Goal: Task Accomplishment & Management: Use online tool/utility

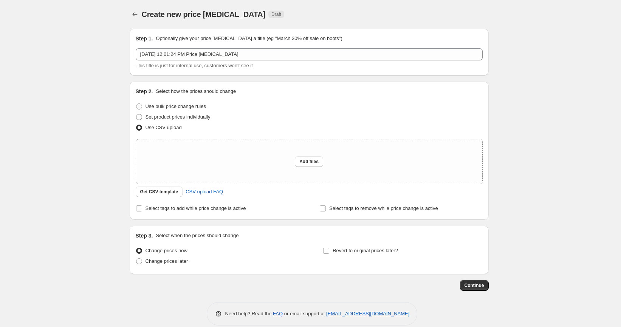
scroll to position [9, 0]
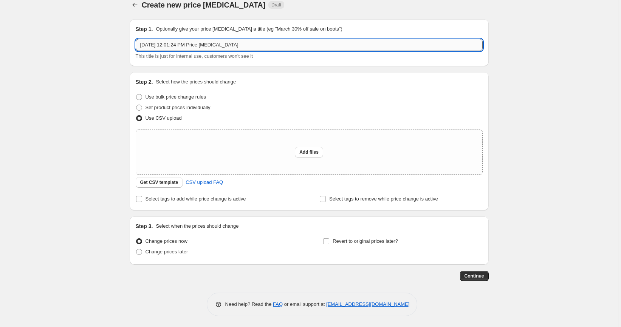
click at [195, 46] on input "[DATE] 12:01:24 PM Price [MEDICAL_DATA]" at bounding box center [309, 45] width 347 height 12
type input "September Steals Price Changes"
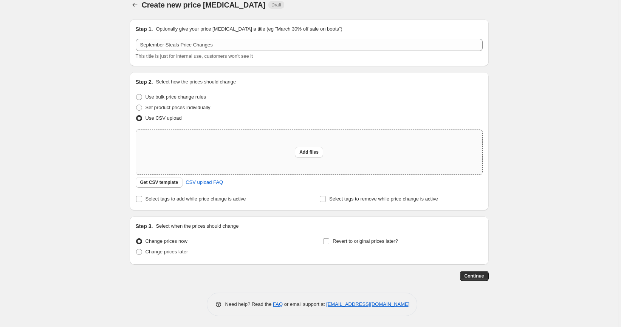
click at [337, 149] on div "Add files" at bounding box center [309, 152] width 346 height 45
type input "C:\fakepath\September Steals Price Changes.csv"
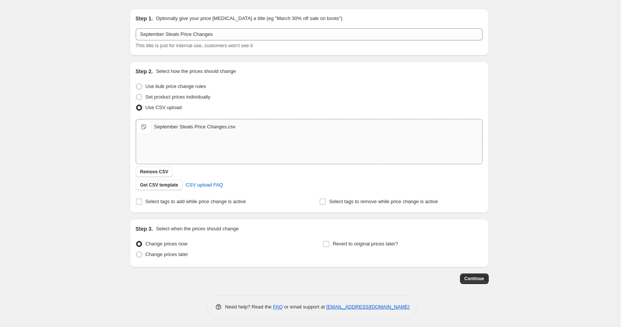
scroll to position [19, 0]
click at [142, 256] on span at bounding box center [139, 256] width 6 height 6
click at [137, 253] on input "Change prices later" at bounding box center [136, 253] width 0 height 0
radio input "true"
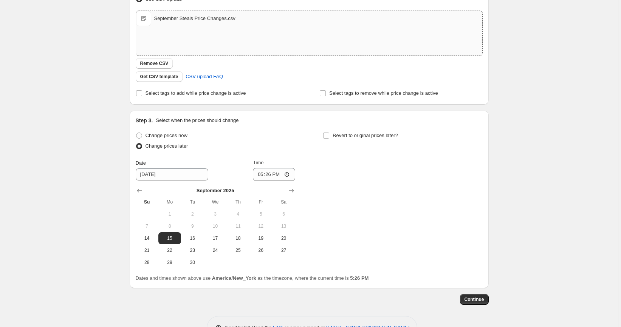
scroll to position [152, 0]
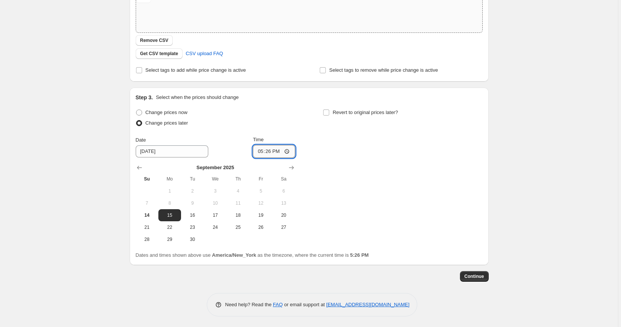
click at [264, 152] on input "17:26" at bounding box center [274, 151] width 42 height 13
click at [271, 152] on input "09:45" at bounding box center [274, 151] width 42 height 13
type input "09:50"
drag, startPoint x: 365, startPoint y: 174, endPoint x: 355, endPoint y: 171, distance: 10.5
click at [365, 174] on div "Change prices now Change prices later Date [DATE] Time 09:50 [DATE] Su Mo Tu We…" at bounding box center [309, 176] width 347 height 138
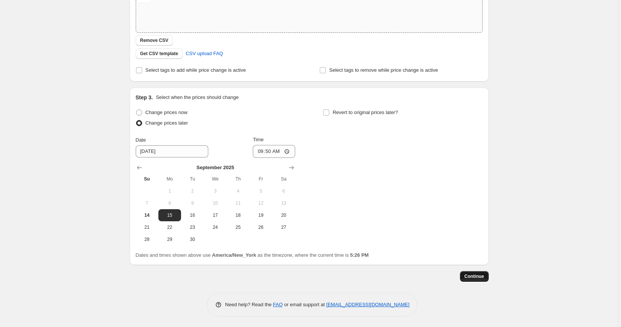
click at [475, 279] on span "Continue" at bounding box center [475, 277] width 20 height 6
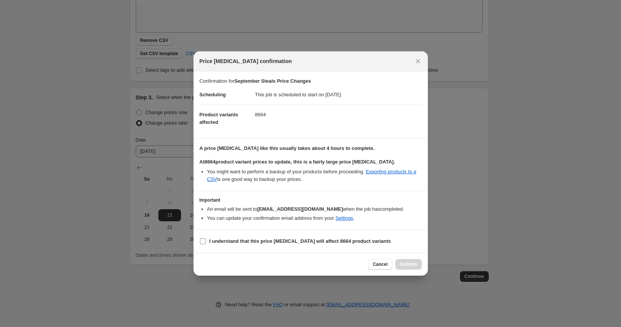
click at [239, 240] on b "I understand that this price [MEDICAL_DATA] will affect 8664 product variants" at bounding box center [301, 242] width 182 height 6
click at [206, 240] on input "I understand that this price [MEDICAL_DATA] will affect 8664 product variants" at bounding box center [203, 242] width 6 height 6
checkbox input "true"
click at [407, 264] on span "Confirm" at bounding box center [408, 265] width 17 height 6
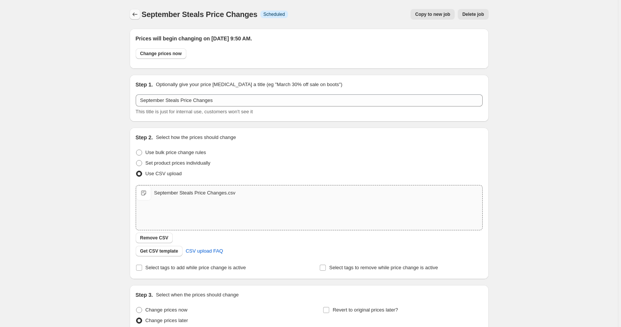
click at [133, 13] on icon "Price change jobs" at bounding box center [135, 15] width 8 height 8
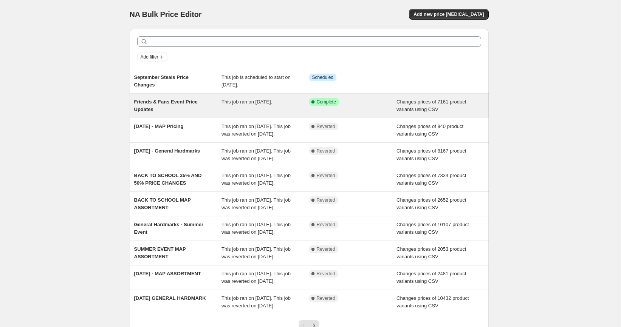
click at [244, 107] on div "This job ran on [DATE]." at bounding box center [266, 105] width 88 height 15
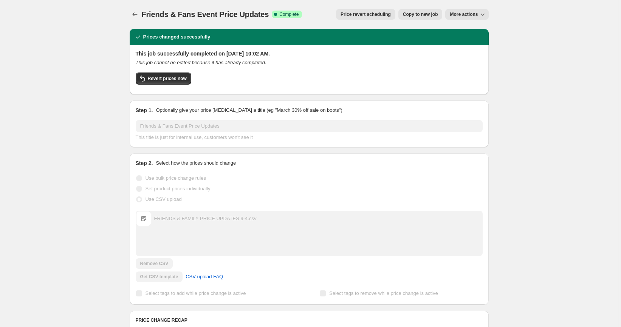
click at [361, 16] on span "Price revert scheduling" at bounding box center [366, 14] width 50 height 6
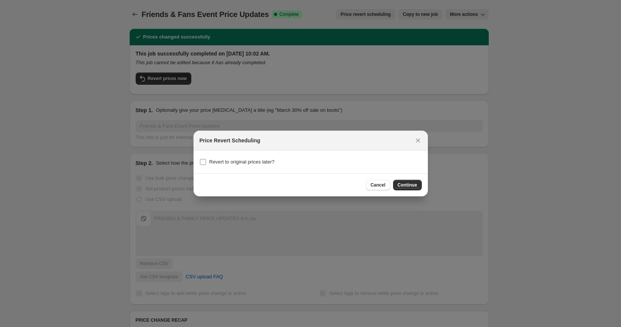
click at [234, 164] on span "Revert to original prices later?" at bounding box center [242, 162] width 65 height 6
click at [206, 164] on input "Revert to original prices later?" at bounding box center [203, 162] width 6 height 6
checkbox input "true"
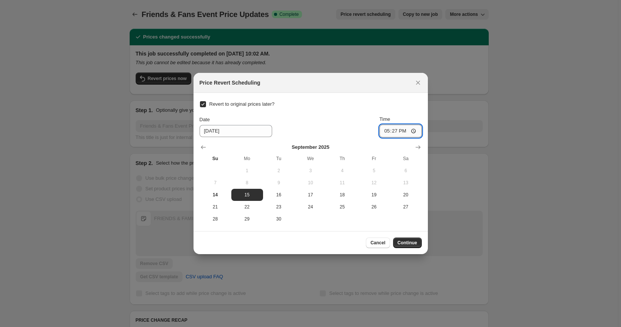
click at [385, 132] on input "17:27" at bounding box center [401, 131] width 42 height 13
type input "09:30"
click at [408, 101] on div "Revert to original prices later? Date [DATE] Time 09:[DATE] Mo Tu We Th Fr Sa 1…" at bounding box center [311, 162] width 222 height 126
click at [413, 241] on span "Continue" at bounding box center [408, 243] width 20 height 6
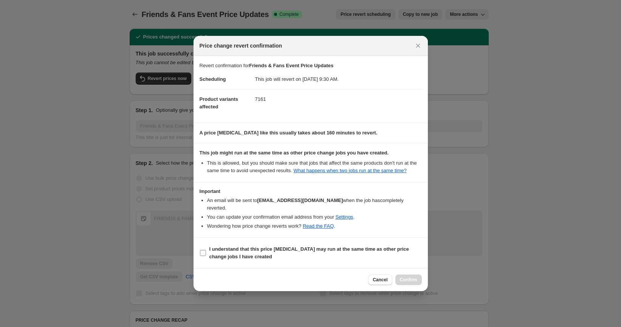
click at [224, 250] on b "I understand that this price [MEDICAL_DATA] may run at the same time as other p…" at bounding box center [310, 253] width 200 height 13
click at [206, 250] on input "I understand that this price [MEDICAL_DATA] may run at the same time as other p…" at bounding box center [203, 253] width 6 height 6
checkbox input "true"
click at [409, 281] on span "Confirm" at bounding box center [408, 280] width 17 height 6
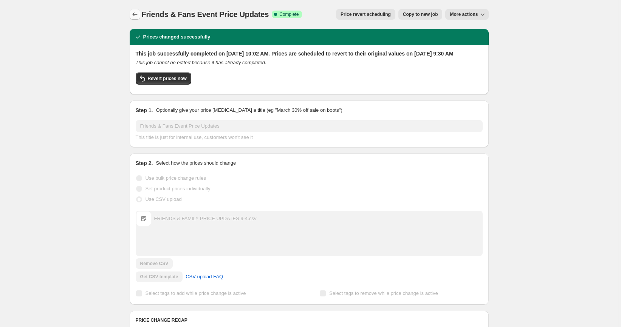
click at [134, 14] on icon "Price change jobs" at bounding box center [135, 15] width 8 height 8
